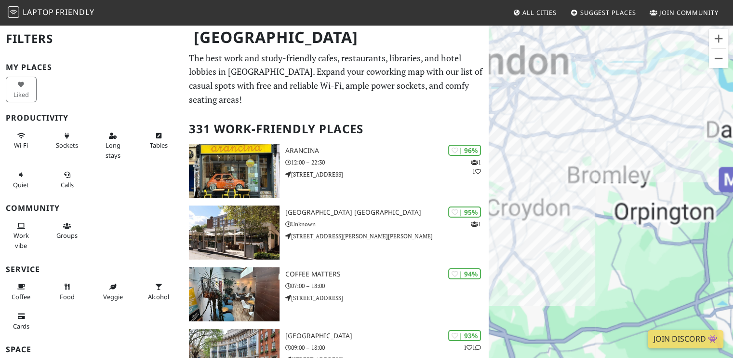
drag, startPoint x: 613, startPoint y: 231, endPoint x: 664, endPoint y: 288, distance: 75.8
click at [662, 286] on div "To navigate, press the arrow keys." at bounding box center [611, 203] width 244 height 358
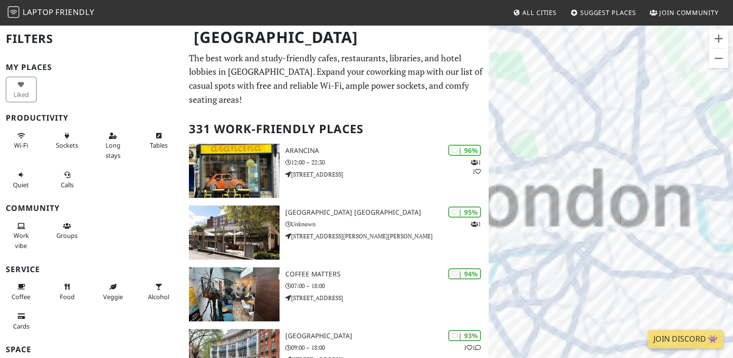
drag, startPoint x: 586, startPoint y: 252, endPoint x: 550, endPoint y: 272, distance: 41.6
click at [550, 272] on div "To navigate, press the arrow keys." at bounding box center [611, 203] width 244 height 358
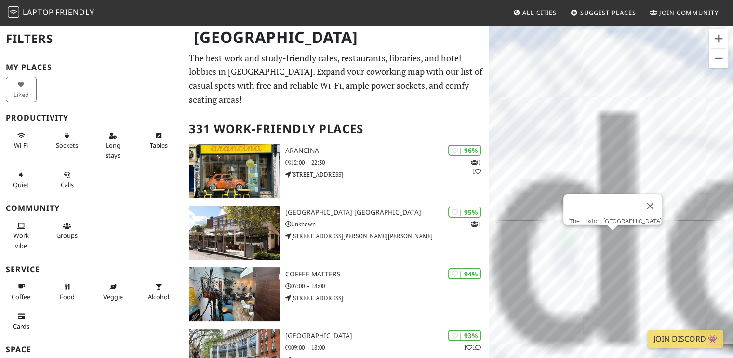
click at [613, 239] on div "To navigate, press the arrow keys. The [GEOGRAPHIC_DATA], [GEOGRAPHIC_DATA]" at bounding box center [611, 203] width 244 height 358
click at [602, 217] on link "The Hoxton, [GEOGRAPHIC_DATA]" at bounding box center [615, 220] width 93 height 7
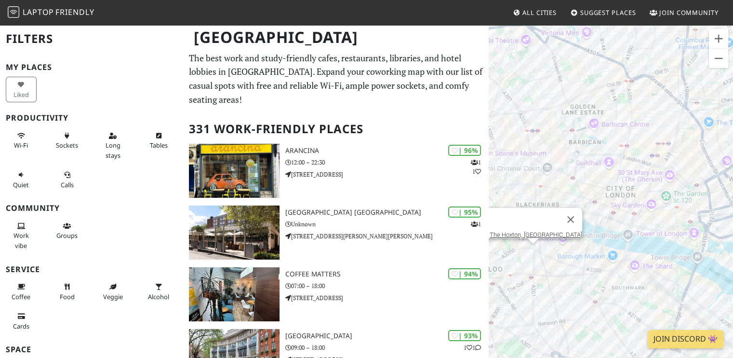
drag, startPoint x: 603, startPoint y: 190, endPoint x: 676, endPoint y: 133, distance: 92.7
click at [676, 133] on div "To navigate, press the arrow keys. The [GEOGRAPHIC_DATA], [GEOGRAPHIC_DATA]" at bounding box center [611, 203] width 244 height 358
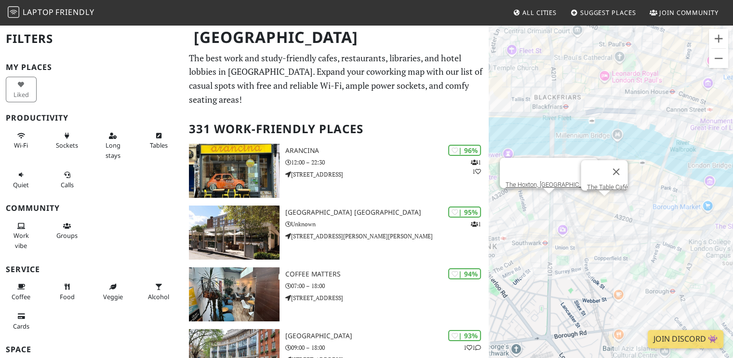
click at [602, 209] on div "To navigate, press the arrow keys. The [GEOGRAPHIC_DATA], [GEOGRAPHIC_DATA] The…" at bounding box center [611, 203] width 244 height 358
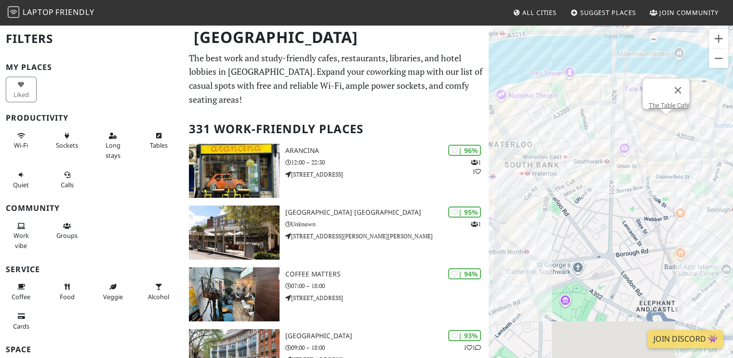
drag, startPoint x: 623, startPoint y: 257, endPoint x: 571, endPoint y: 176, distance: 95.4
click at [573, 175] on div "To navigate, press the arrow keys. The Table Café" at bounding box center [611, 203] width 244 height 358
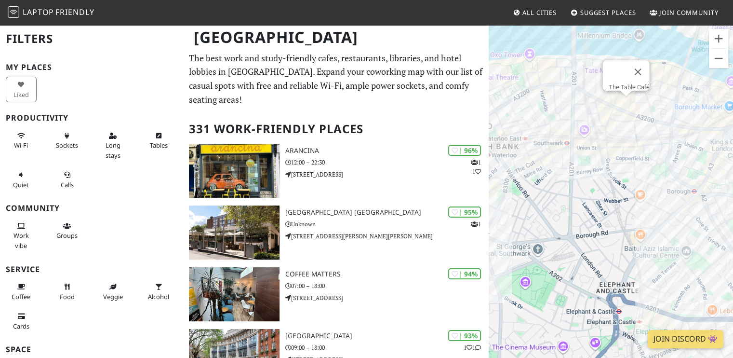
drag, startPoint x: 642, startPoint y: 241, endPoint x: 527, endPoint y: 214, distance: 118.8
click at [527, 214] on div "To navigate, press the arrow keys. The Table Café" at bounding box center [611, 203] width 244 height 358
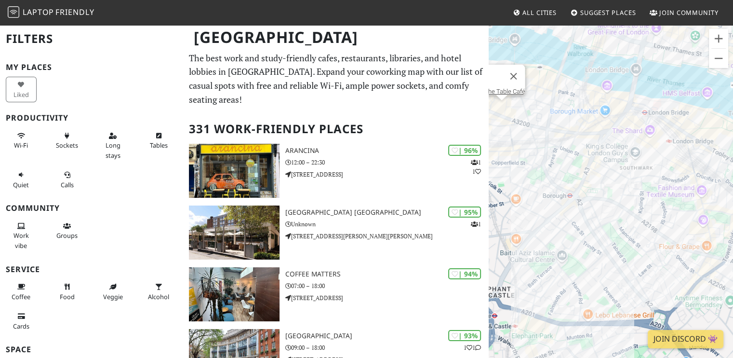
drag, startPoint x: 642, startPoint y: 187, endPoint x: 555, endPoint y: 200, distance: 87.2
click at [555, 200] on div "To navigate, press the arrow keys. The Table Café" at bounding box center [611, 203] width 244 height 358
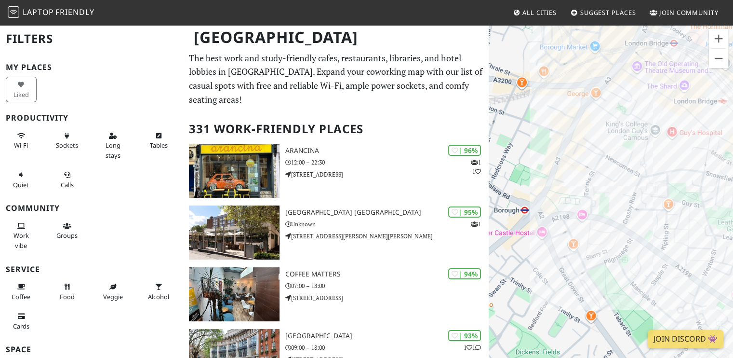
drag, startPoint x: 596, startPoint y: 190, endPoint x: 584, endPoint y: 243, distance: 53.8
click at [584, 243] on div "To navigate, press the arrow keys. The Table Café" at bounding box center [611, 203] width 244 height 358
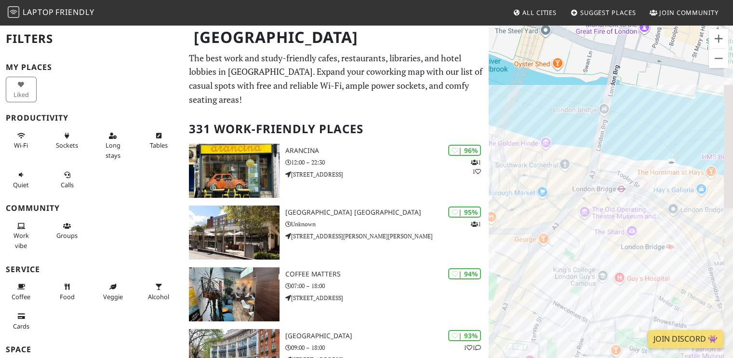
drag, startPoint x: 626, startPoint y: 179, endPoint x: 584, endPoint y: 259, distance: 90.6
click at [584, 259] on div "To navigate, press the arrow keys. The Table Café" at bounding box center [611, 203] width 244 height 358
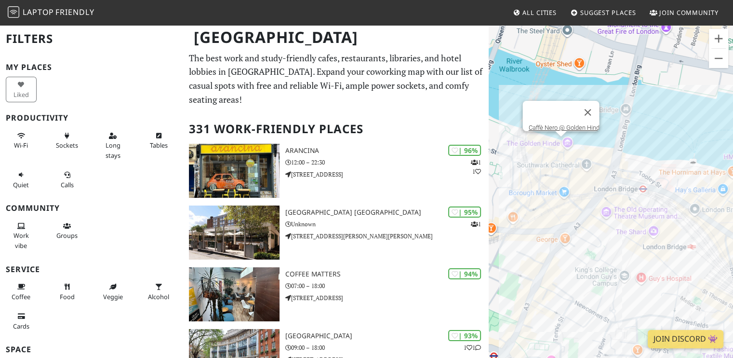
click at [561, 145] on div "To navigate, press the arrow keys. The Table Café Caffè Nero @ Golden Hind" at bounding box center [611, 203] width 244 height 358
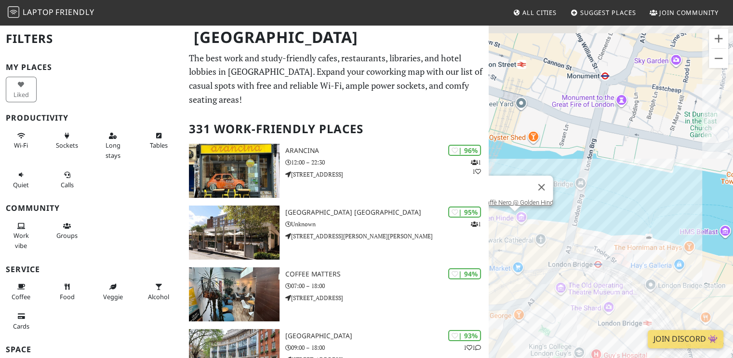
drag, startPoint x: 656, startPoint y: 137, endPoint x: 609, endPoint y: 225, distance: 100.1
click at [609, 223] on div "To navigate, press the arrow keys. Caffè Nero @ Golden Hind" at bounding box center [611, 203] width 244 height 358
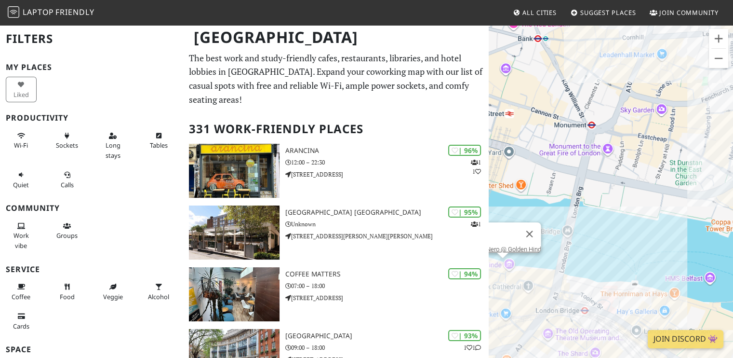
drag, startPoint x: 625, startPoint y: 213, endPoint x: 714, endPoint y: 182, distance: 93.8
click at [714, 182] on div "To navigate, press the arrow keys. Caffè Nero @ Golden Hind" at bounding box center [611, 203] width 244 height 358
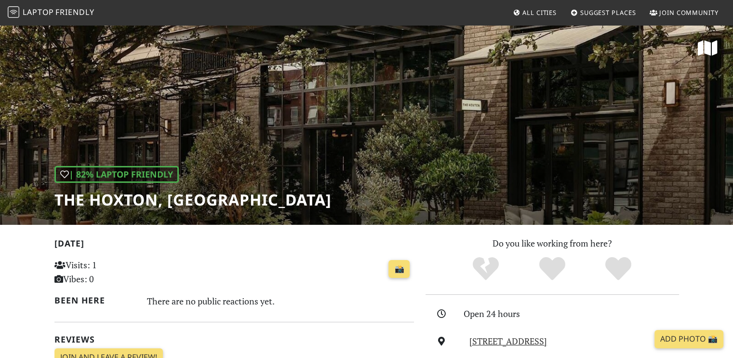
click at [433, 279] on div at bounding box center [552, 269] width 265 height 27
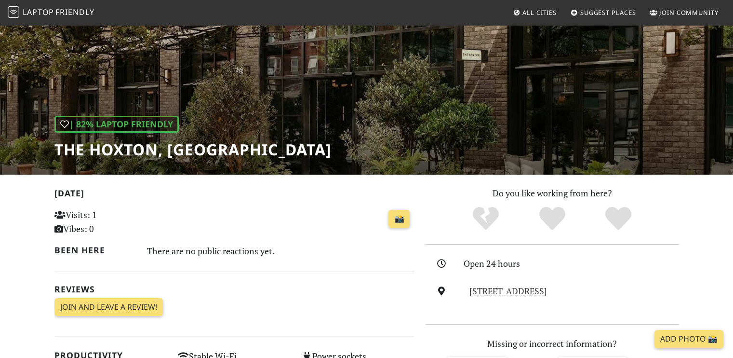
scroll to position [48, 0]
